Goal: Task Accomplishment & Management: Use online tool/utility

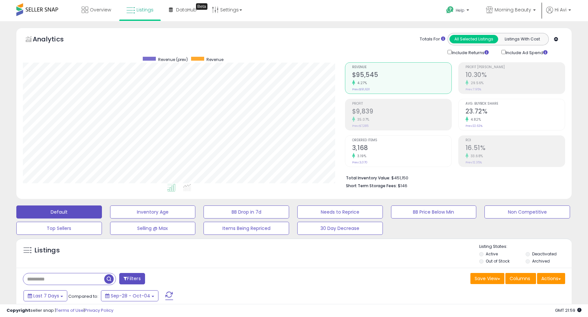
scroll to position [134, 322]
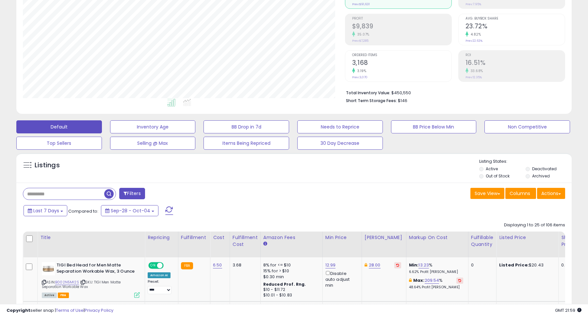
scroll to position [87, 0]
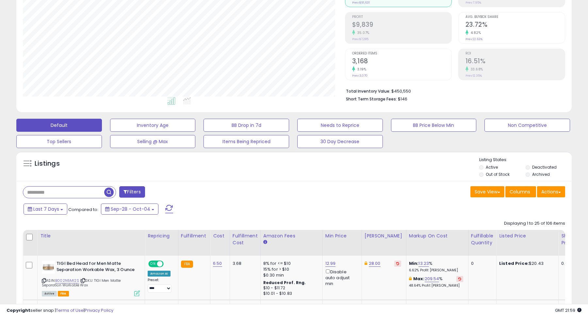
click at [264, 187] on div "Filters" at bounding box center [156, 192] width 276 height 13
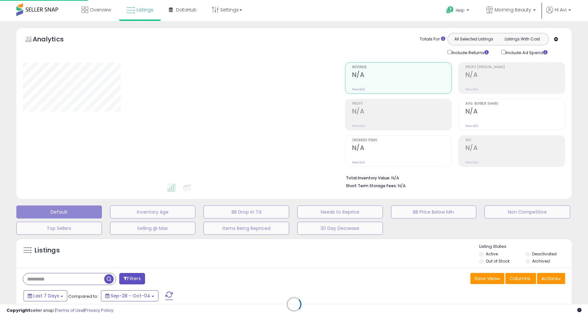
scroll to position [82, 0]
